Goal: Information Seeking & Learning: Learn about a topic

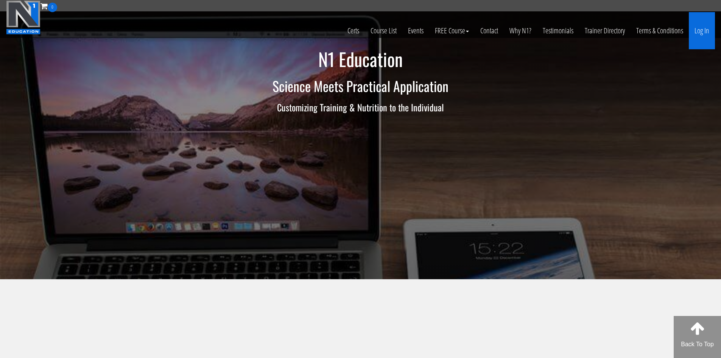
click at [702, 28] on link "Log In" at bounding box center [702, 30] width 26 height 37
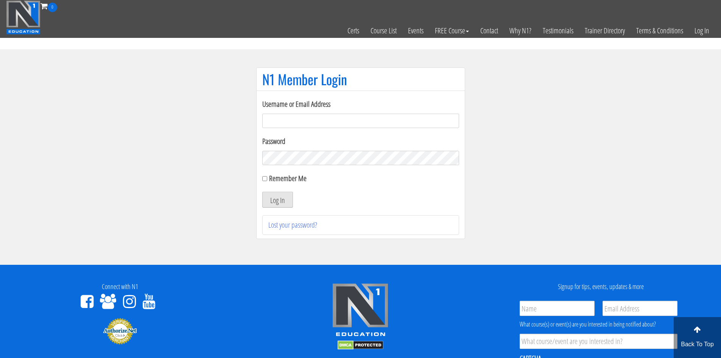
type input "[EMAIL_ADDRESS][DOMAIN_NAME]"
click at [284, 201] on button "Log In" at bounding box center [277, 200] width 31 height 16
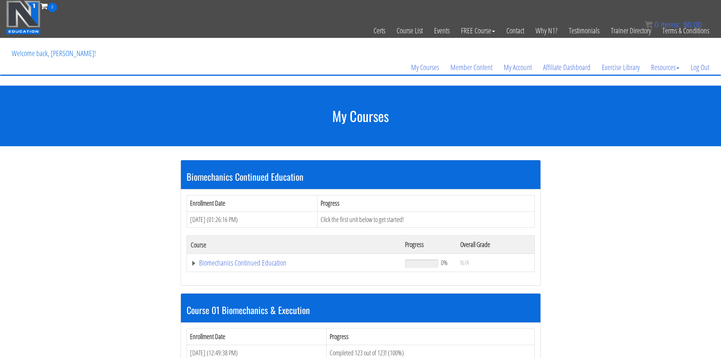
click at [187, 239] on table "Course Progress Overall Grade Biomechanics Continued Education 0% N/A Module 1 …" at bounding box center [361, 253] width 348 height 37
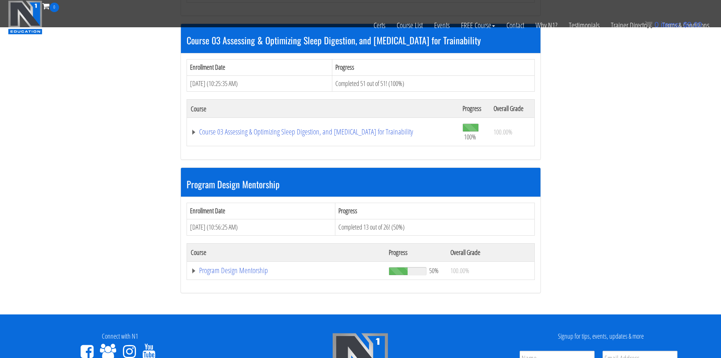
scroll to position [606, 0]
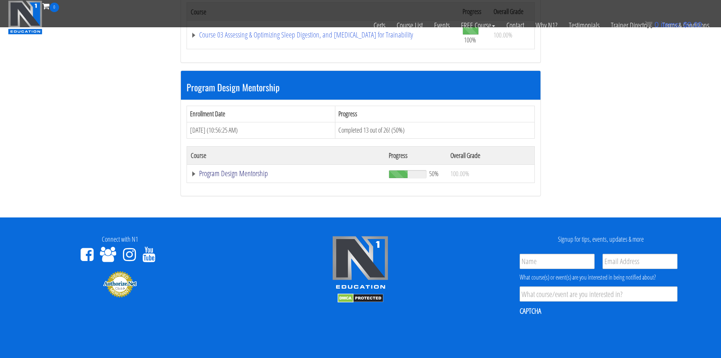
click at [223, 176] on link "Program Design Mentorship" at bounding box center [286, 174] width 190 height 8
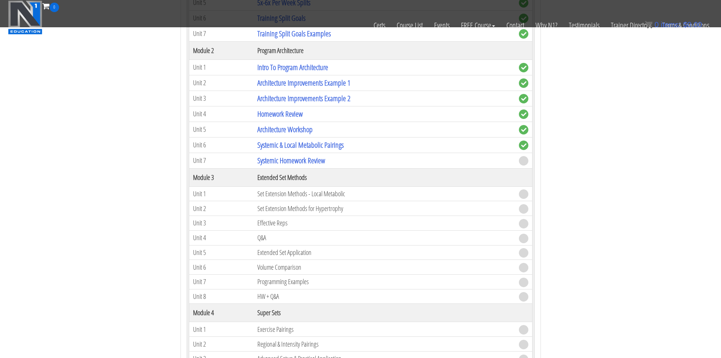
scroll to position [871, 0]
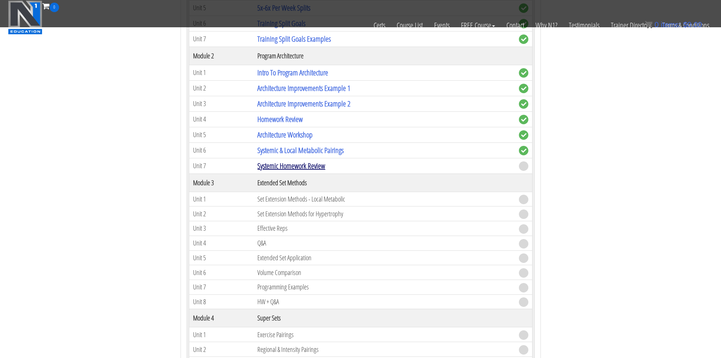
click at [313, 168] on link "Systemic Homework Review" at bounding box center [291, 166] width 68 height 10
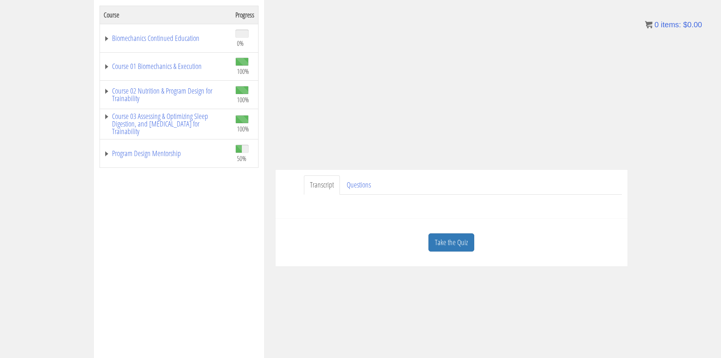
scroll to position [133, 0]
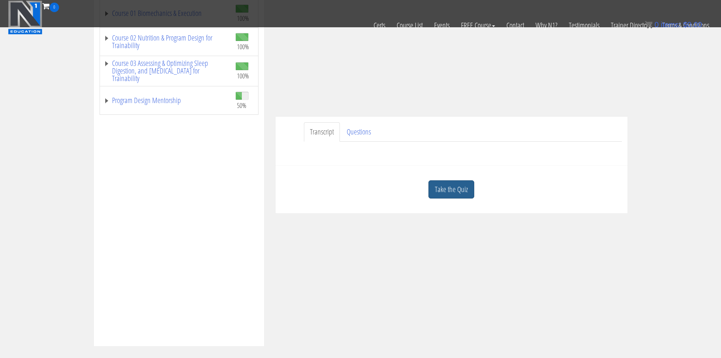
click at [465, 186] on link "Take the Quiz" at bounding box center [452, 189] width 46 height 19
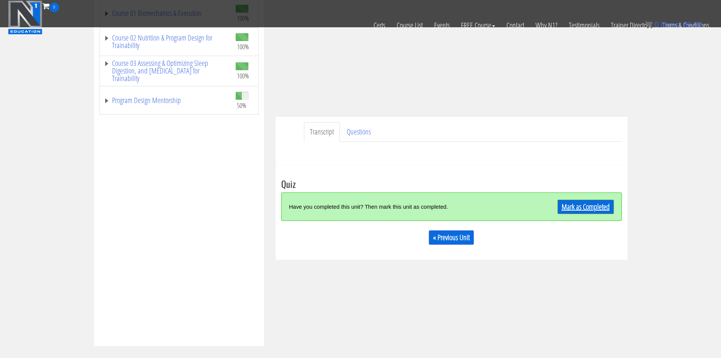
click at [585, 207] on link "Mark as Completed" at bounding box center [586, 207] width 56 height 14
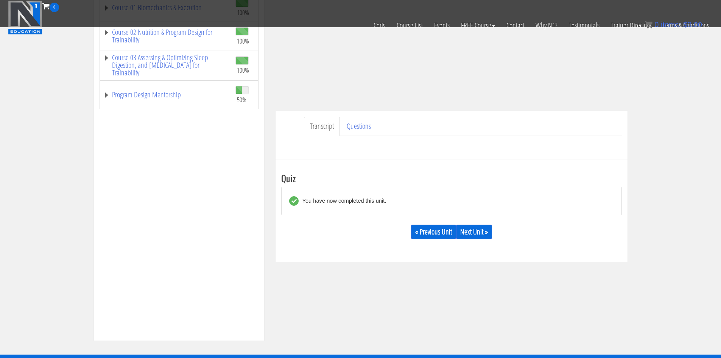
scroll to position [143, 0]
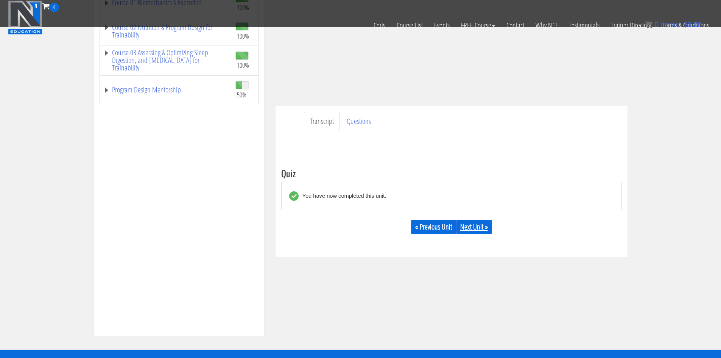
click at [465, 225] on link "Next Unit »" at bounding box center [474, 227] width 36 height 14
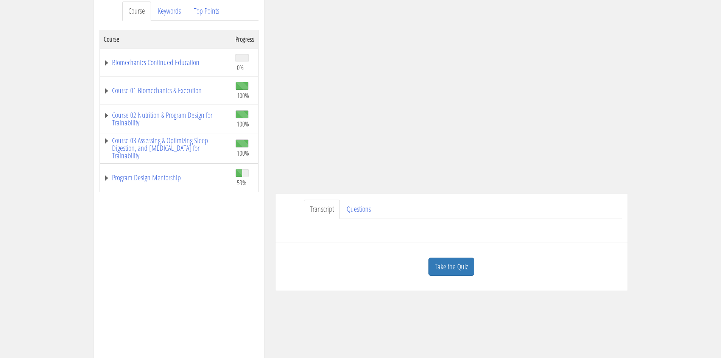
scroll to position [114, 0]
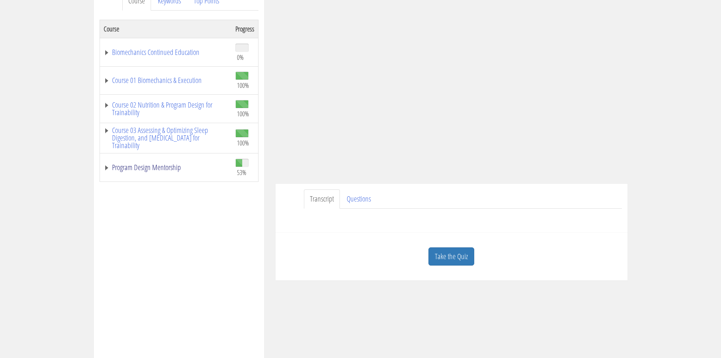
click at [156, 170] on link "Program Design Mentorship" at bounding box center [166, 168] width 124 height 8
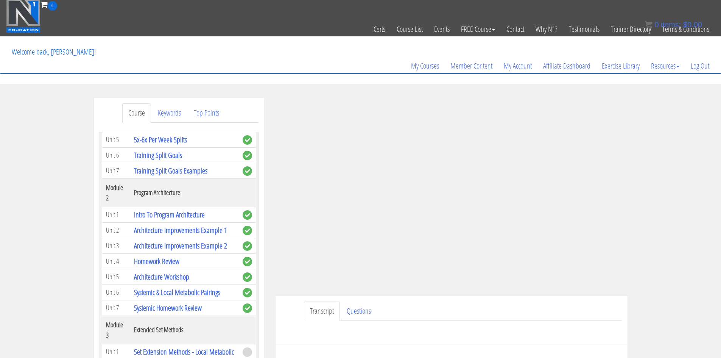
scroll to position [0, 0]
